Goal: Information Seeking & Learning: Compare options

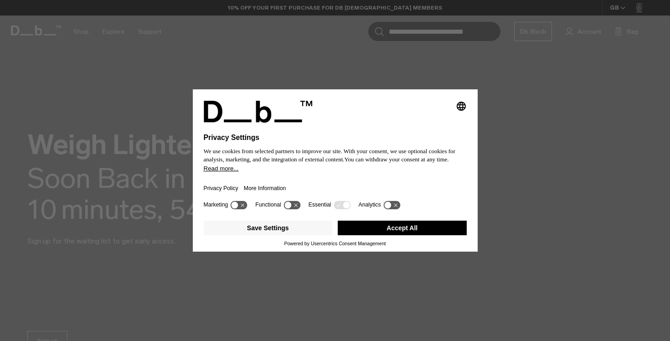
click at [389, 232] on button "Accept All" at bounding box center [402, 228] width 129 height 15
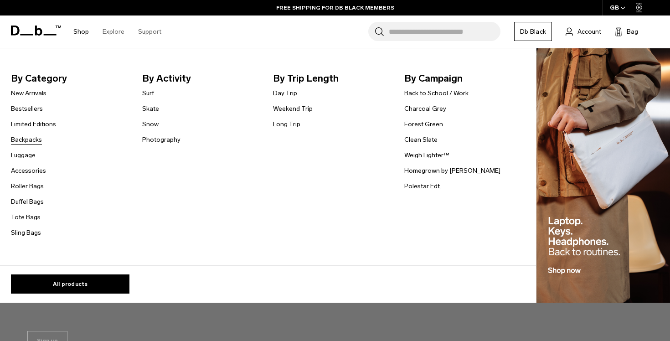
click at [32, 140] on link "Backpacks" at bounding box center [26, 140] width 31 height 10
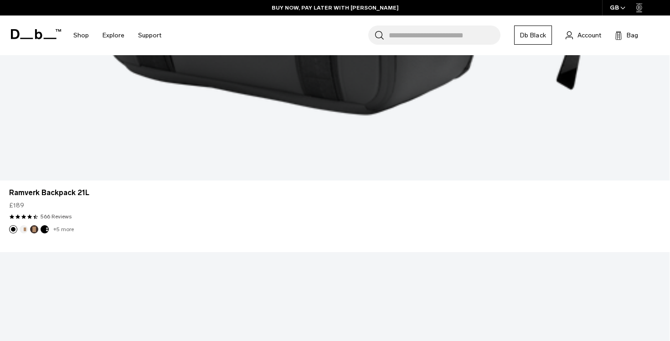
scroll to position [2437, 0]
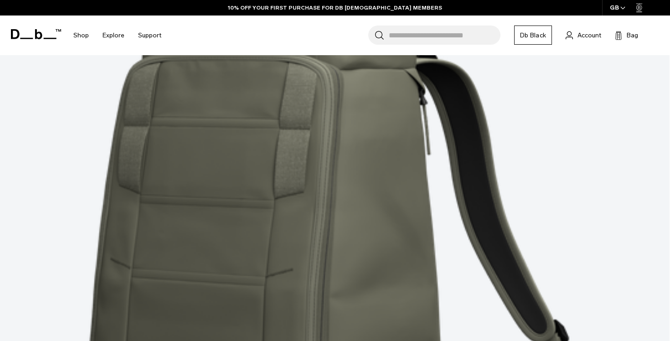
scroll to position [5239, 0]
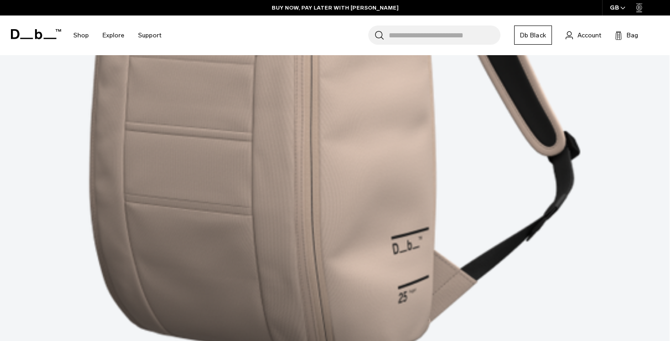
scroll to position [7878, 0]
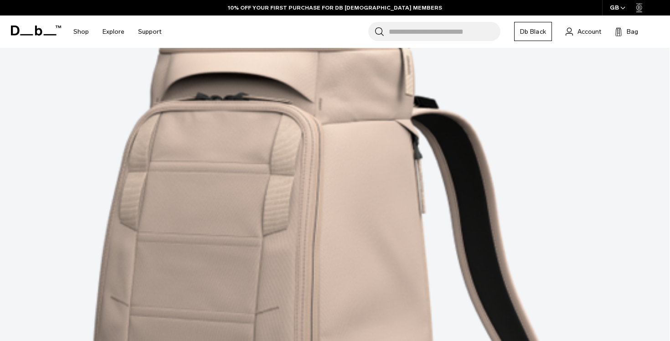
scroll to position [7529, 0]
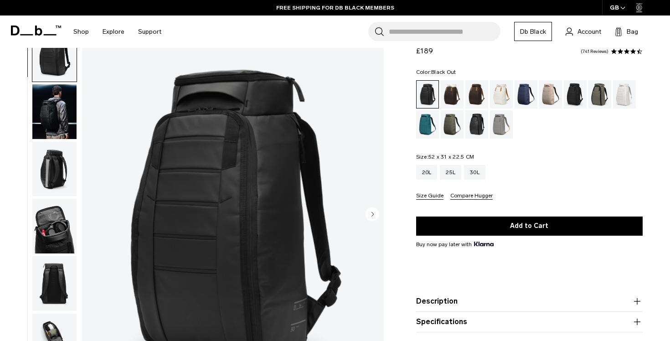
scroll to position [39, 0]
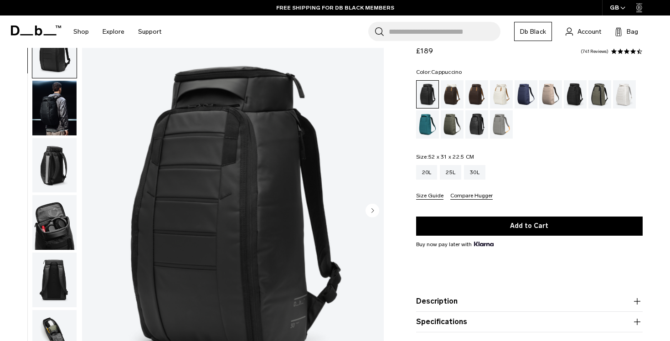
click at [451, 96] on div "Cappuccino" at bounding box center [452, 94] width 23 height 28
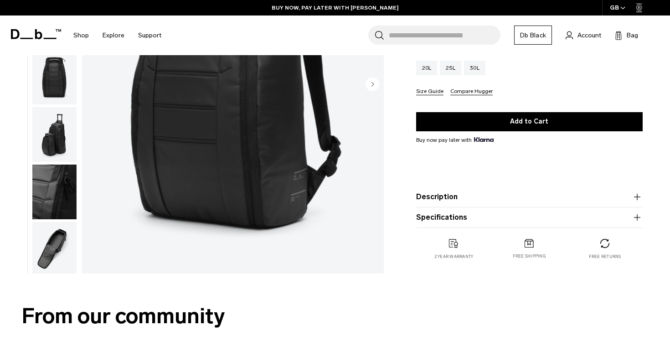
scroll to position [251, 0]
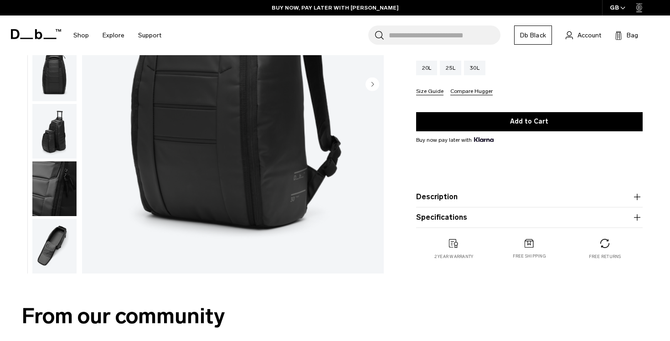
click at [54, 234] on img "button" at bounding box center [54, 246] width 44 height 55
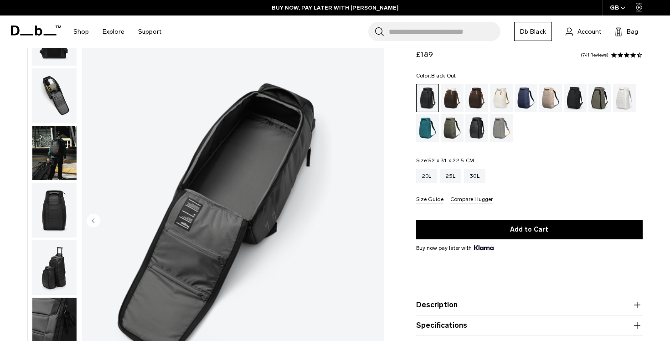
scroll to position [28, 0]
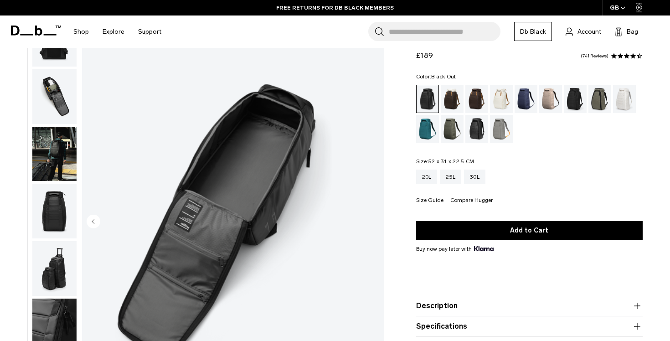
click at [70, 152] on img "button" at bounding box center [54, 154] width 44 height 55
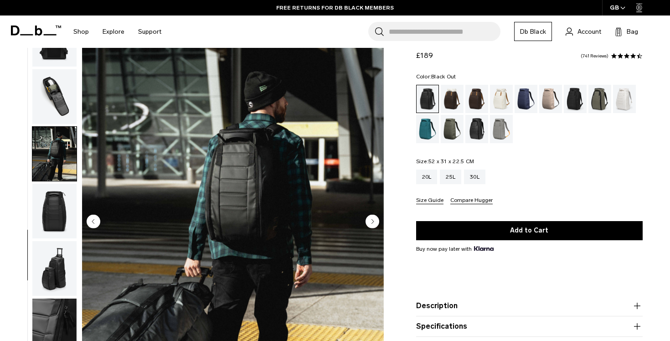
click at [55, 97] on img "button" at bounding box center [54, 96] width 44 height 55
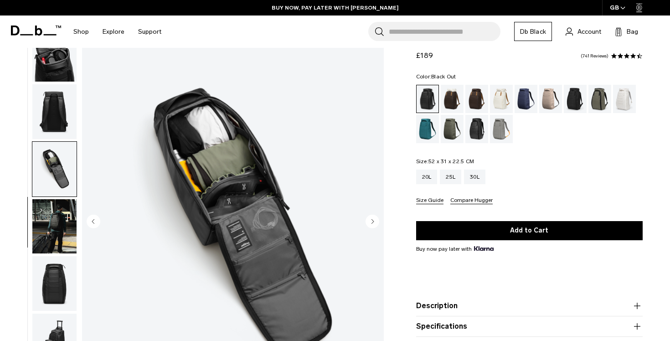
scroll to position [251, 0]
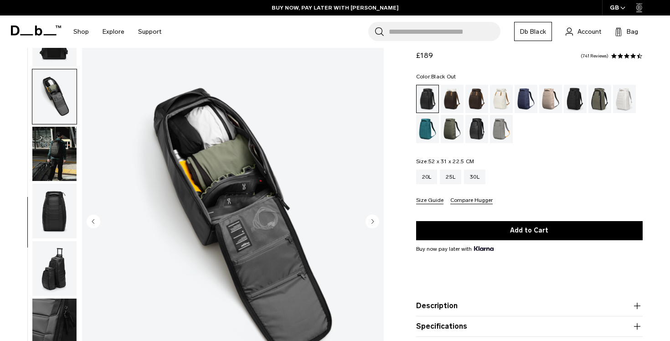
click at [58, 314] on img "button" at bounding box center [54, 325] width 44 height 55
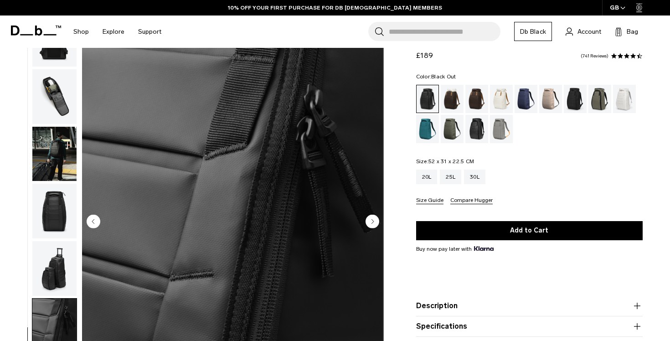
click at [66, 262] on img "button" at bounding box center [54, 268] width 44 height 55
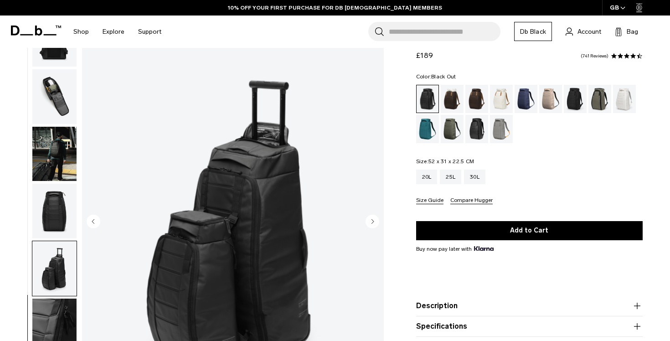
click at [42, 209] on img "button" at bounding box center [54, 211] width 44 height 55
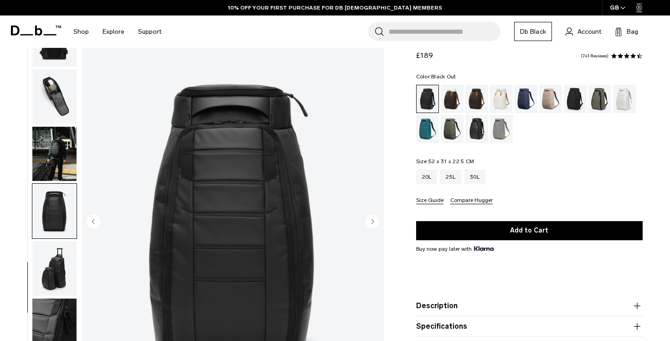
click at [48, 139] on img "button" at bounding box center [54, 154] width 44 height 55
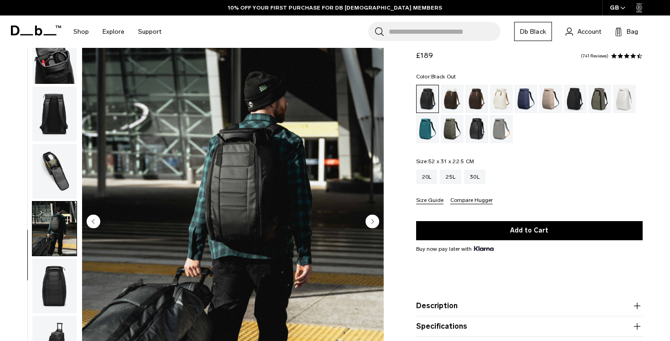
click at [51, 123] on img "button" at bounding box center [54, 114] width 44 height 55
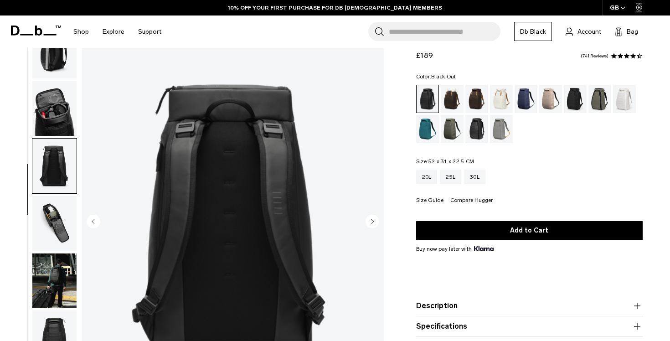
click at [51, 123] on img "button" at bounding box center [54, 108] width 44 height 55
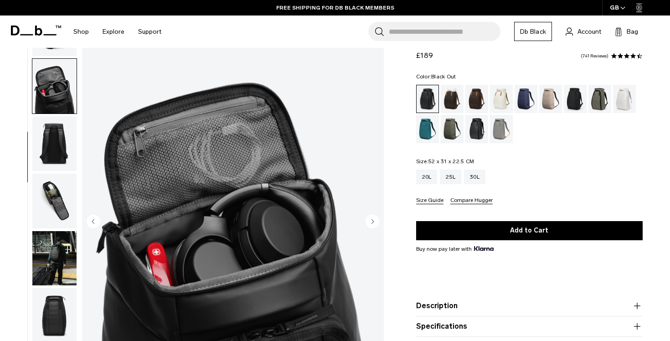
scroll to position [172, 0]
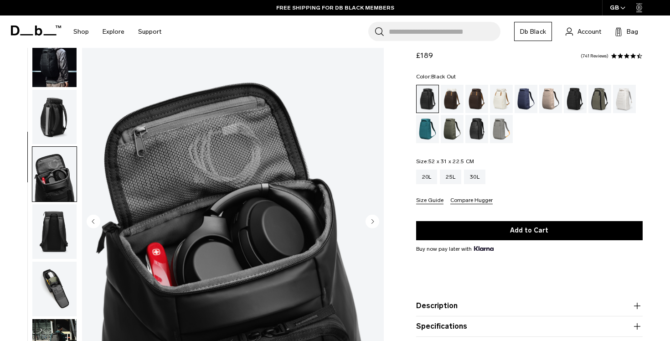
click at [56, 116] on img "button" at bounding box center [54, 117] width 44 height 55
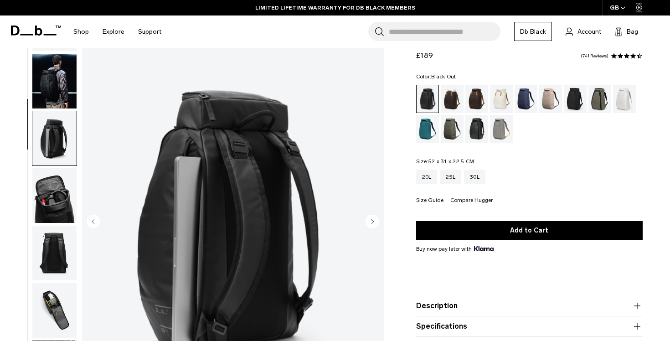
scroll to position [30, 0]
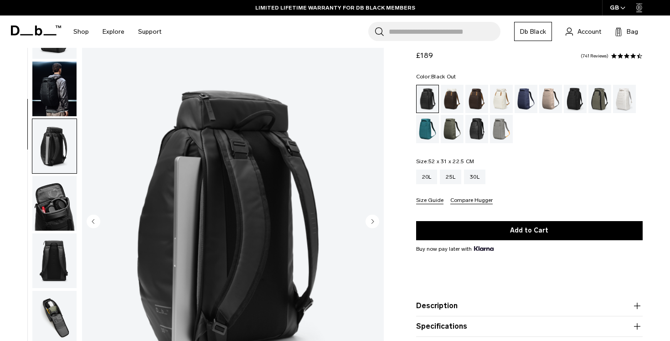
click at [59, 137] on img "button" at bounding box center [54, 146] width 44 height 55
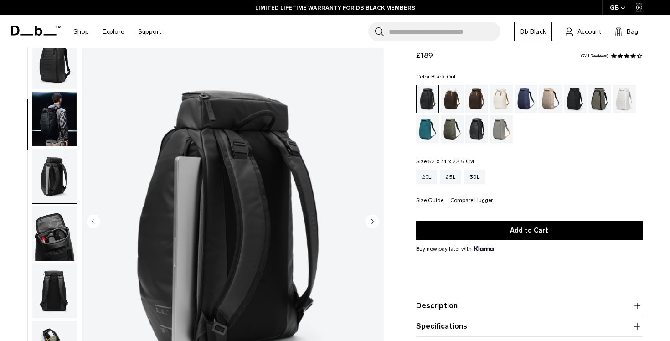
click at [54, 118] on img "button" at bounding box center [54, 119] width 44 height 55
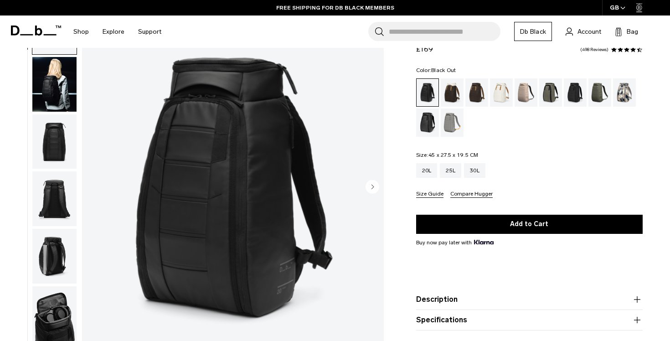
scroll to position [63, 0]
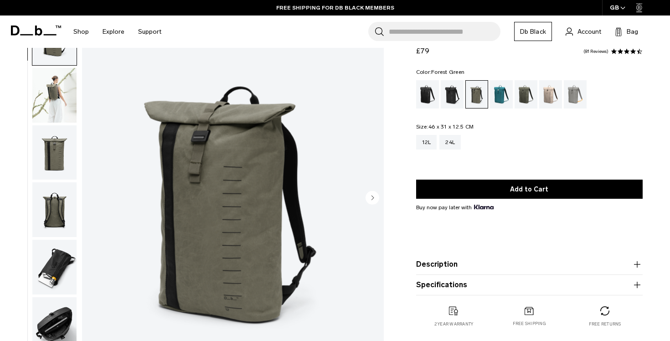
scroll to position [54, 0]
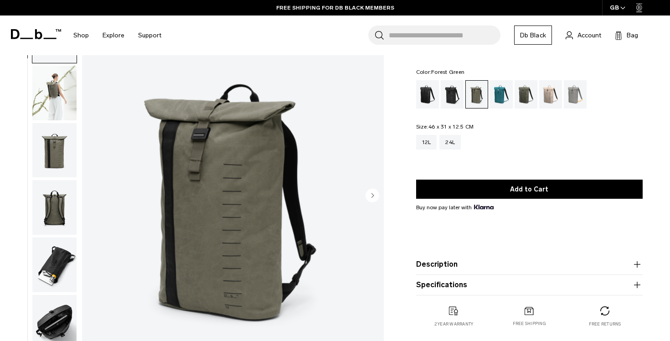
click at [48, 90] on img "button" at bounding box center [54, 93] width 44 height 55
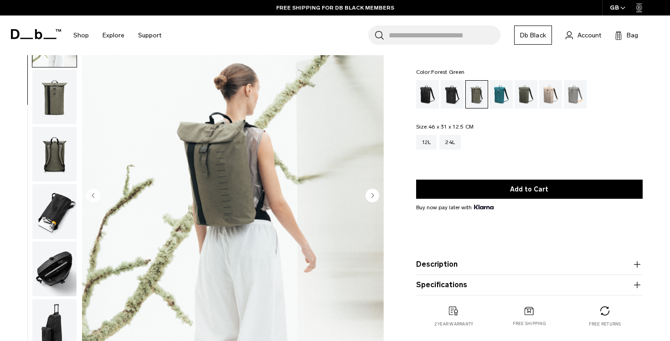
scroll to position [57, 0]
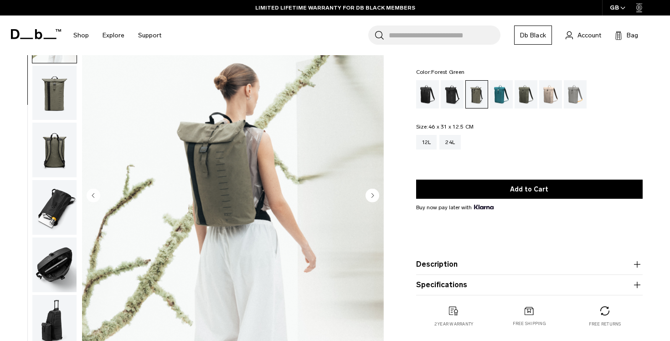
click at [371, 198] on circle "Next slide" at bounding box center [372, 195] width 14 height 14
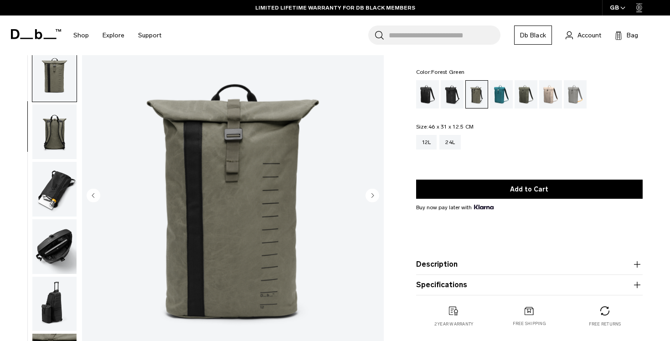
scroll to position [80, 0]
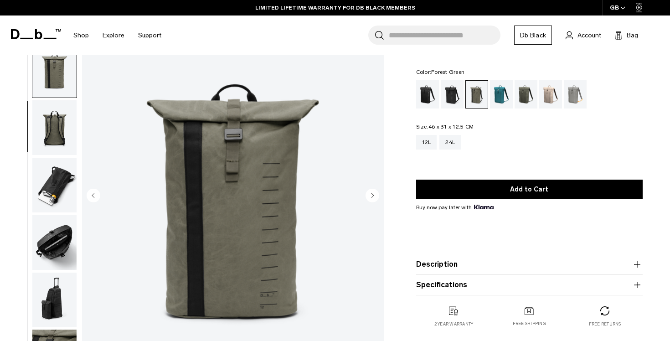
click at [371, 198] on circle "Next slide" at bounding box center [372, 195] width 14 height 14
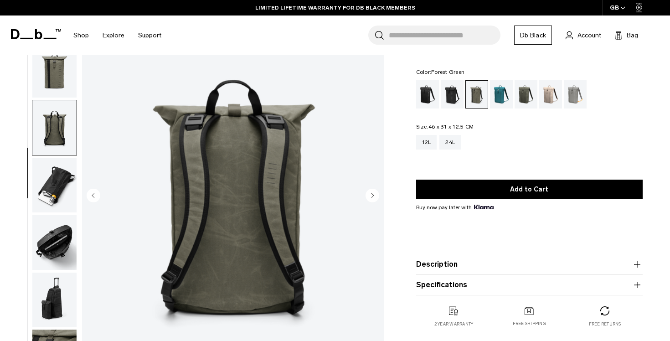
click at [371, 198] on circle "Next slide" at bounding box center [372, 195] width 14 height 14
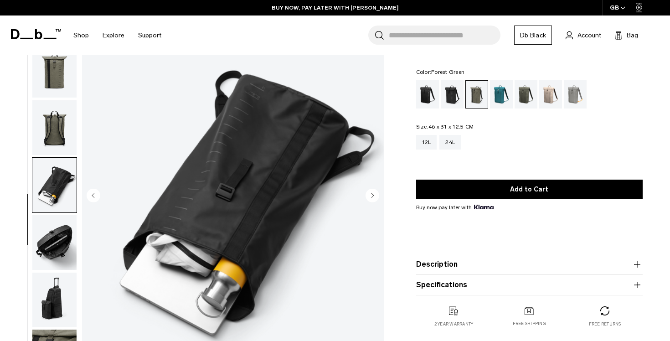
click at [371, 198] on circle "Next slide" at bounding box center [372, 195] width 14 height 14
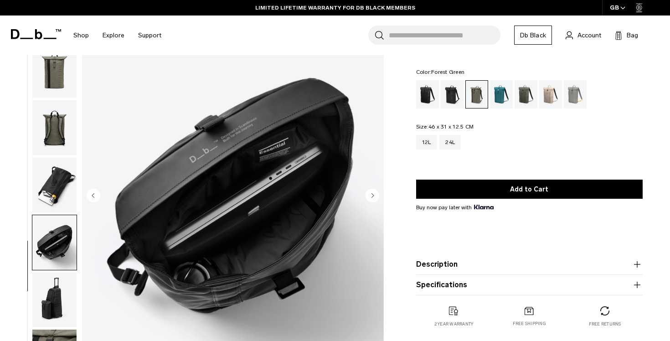
click at [370, 192] on circle "Next slide" at bounding box center [372, 195] width 14 height 14
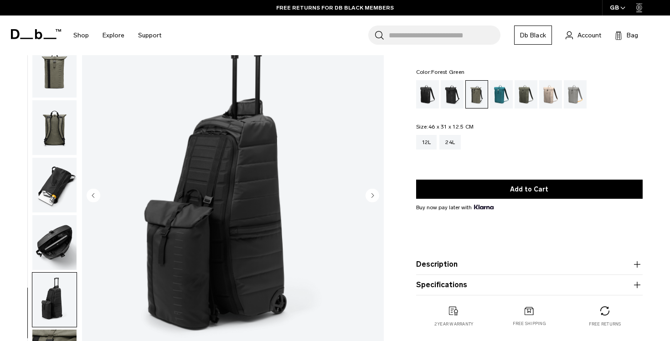
click at [373, 199] on circle "Next slide" at bounding box center [372, 195] width 14 height 14
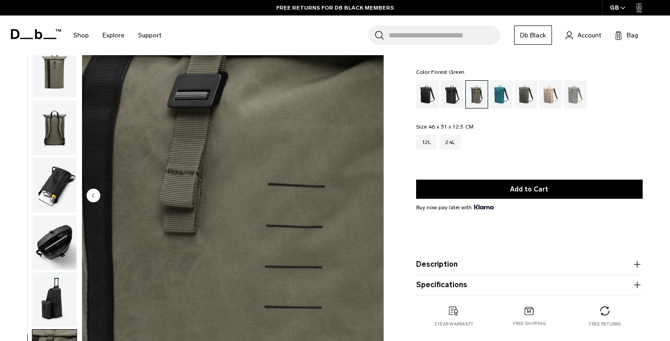
click at [373, 199] on img "8 / 8" at bounding box center [233, 196] width 302 height 377
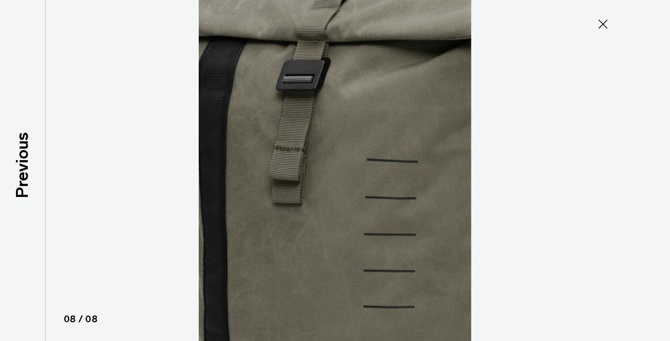
click at [600, 23] on icon at bounding box center [602, 24] width 15 height 15
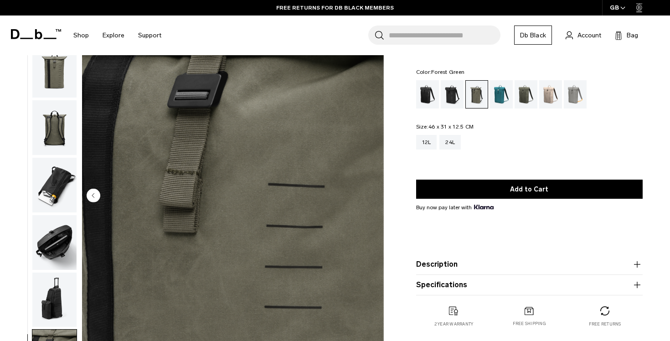
click at [96, 194] on circle "Previous slide" at bounding box center [94, 195] width 14 height 14
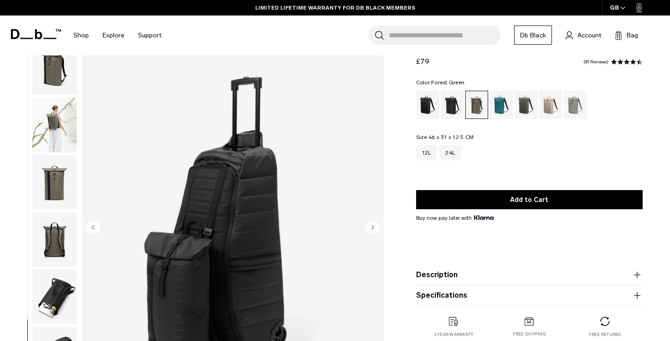
scroll to position [0, 0]
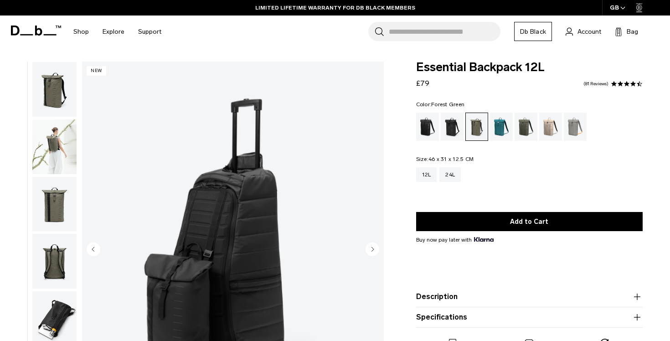
click at [59, 214] on img "button" at bounding box center [54, 204] width 44 height 55
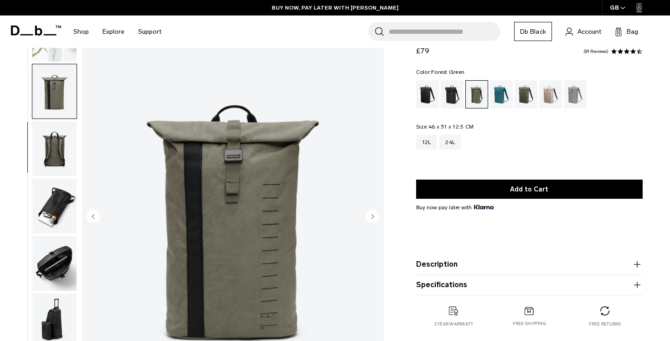
scroll to position [35, 0]
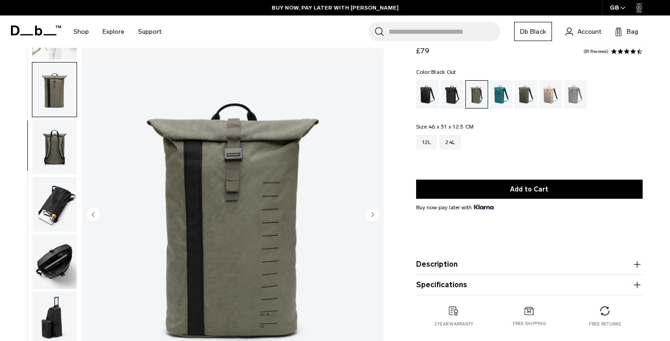
click at [422, 97] on div "Black Out" at bounding box center [427, 94] width 23 height 28
